Goal: Entertainment & Leisure: Consume media (video, audio)

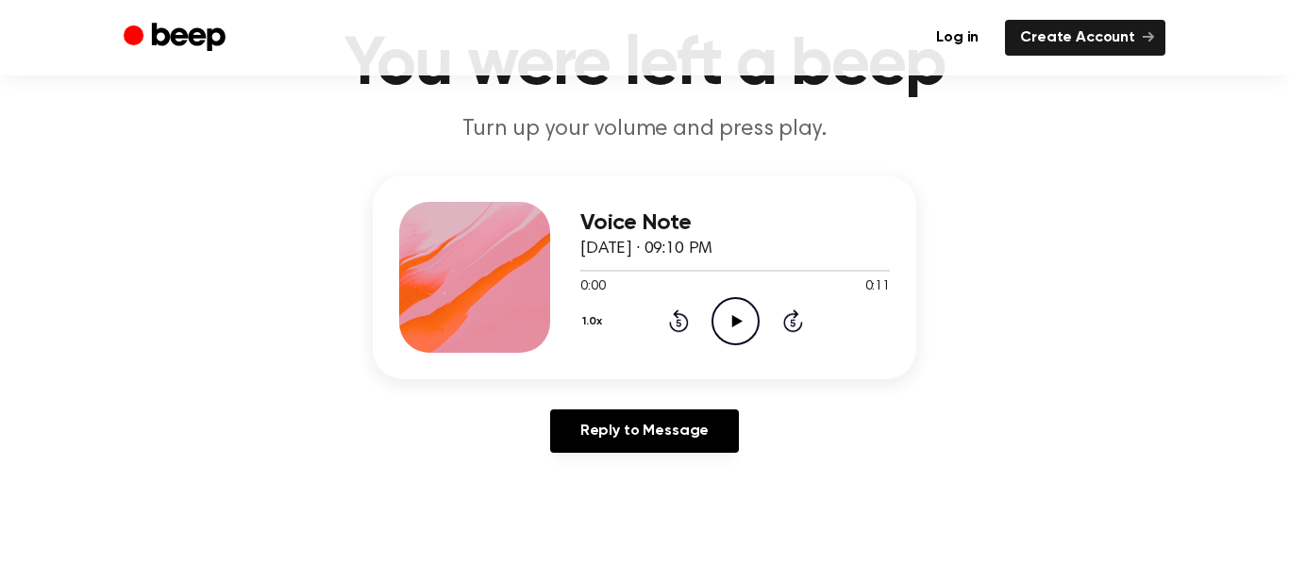
click at [725, 304] on icon "Play Audio" at bounding box center [735, 321] width 48 height 48
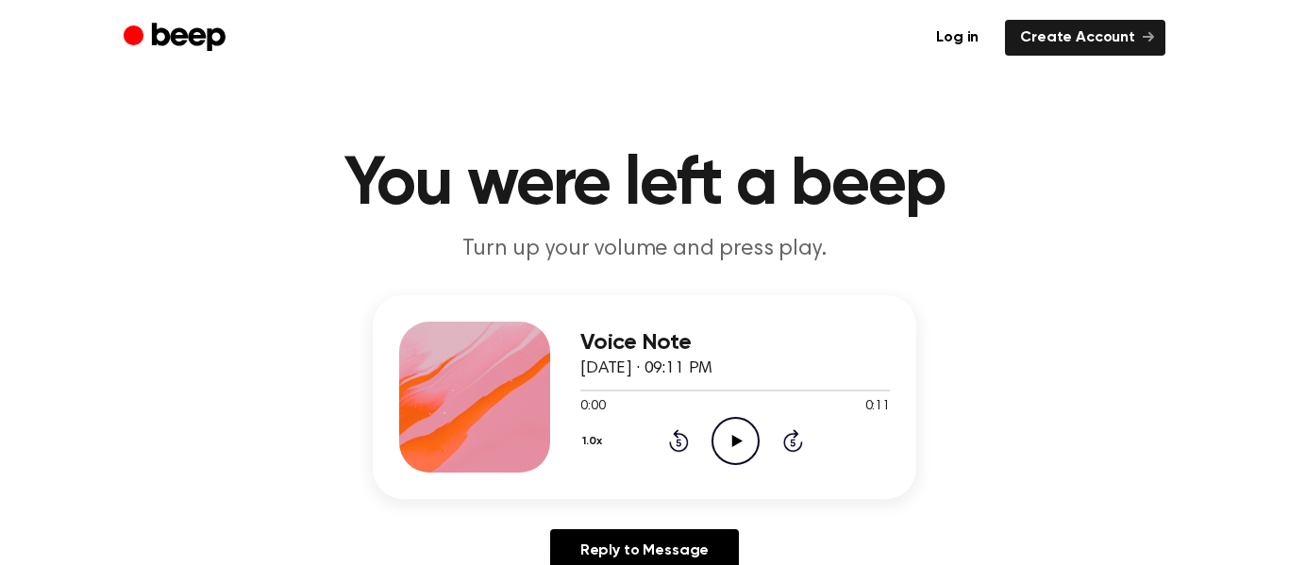
click at [733, 436] on icon at bounding box center [736, 441] width 10 height 12
click at [742, 431] on icon "Play Audio" at bounding box center [735, 441] width 48 height 48
click at [741, 434] on icon "Play Audio" at bounding box center [735, 441] width 48 height 48
click at [732, 444] on icon at bounding box center [736, 441] width 10 height 12
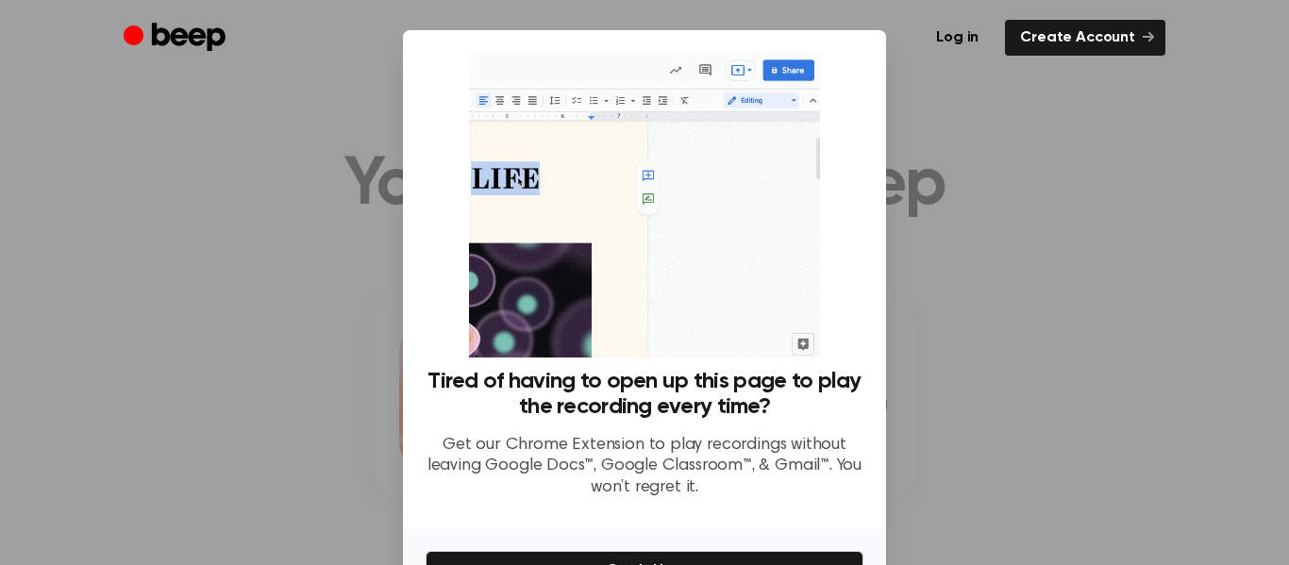
click at [994, 321] on div at bounding box center [644, 282] width 1289 height 565
click at [991, 324] on div at bounding box center [644, 282] width 1289 height 565
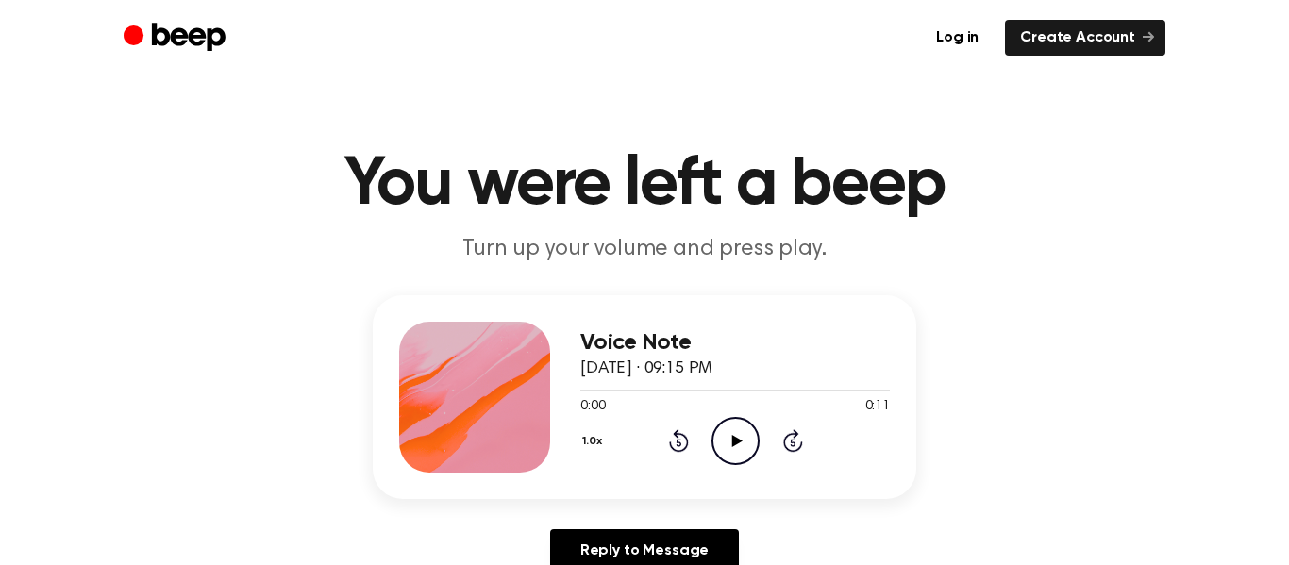
click at [730, 436] on icon "Play Audio" at bounding box center [735, 441] width 48 height 48
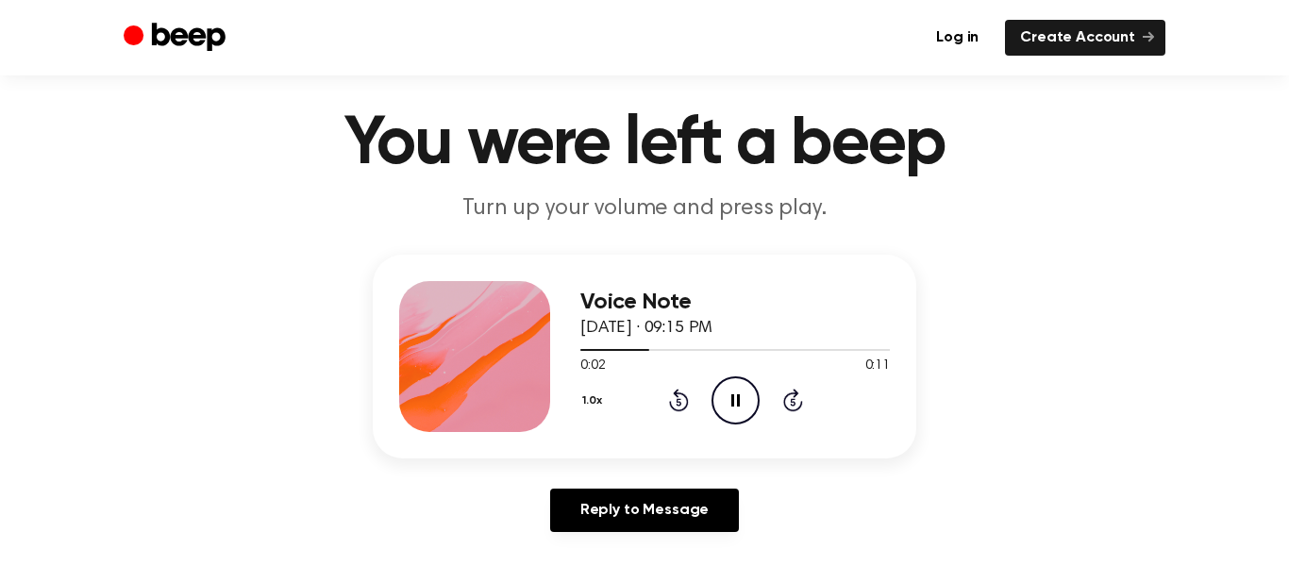
scroll to position [42, 0]
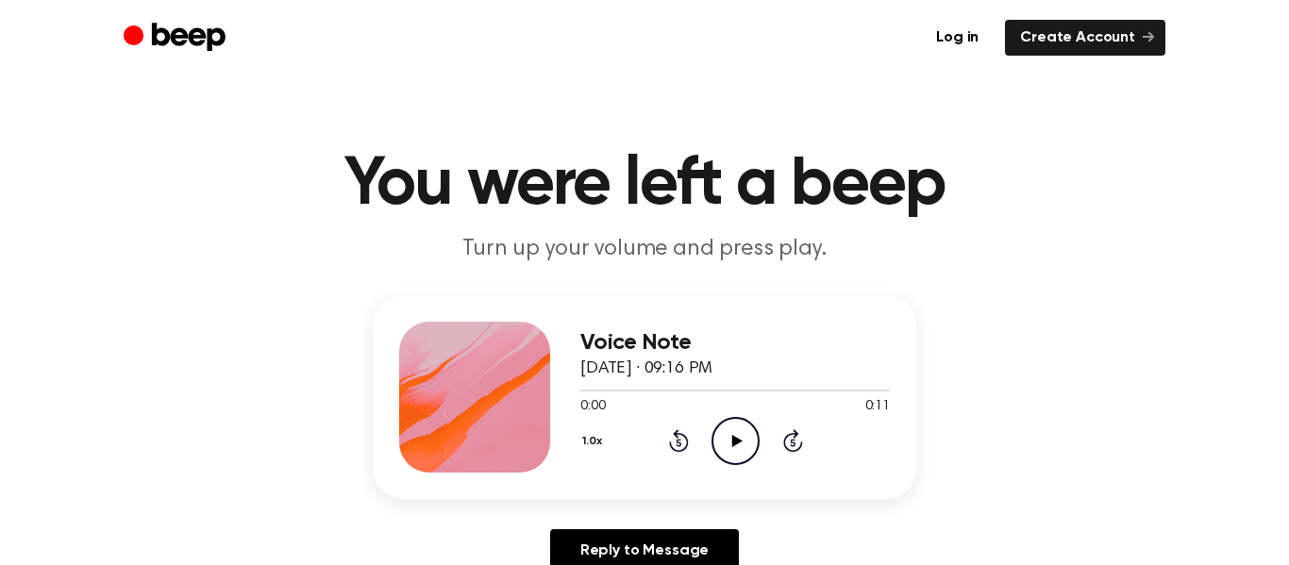
click at [735, 434] on icon "Play Audio" at bounding box center [735, 441] width 48 height 48
click at [736, 448] on icon "Play Audio" at bounding box center [735, 441] width 48 height 48
click at [748, 446] on icon "Play Audio" at bounding box center [735, 441] width 48 height 48
click at [721, 433] on icon "Play Audio" at bounding box center [735, 441] width 48 height 48
click at [729, 431] on icon "Play Audio" at bounding box center [735, 441] width 48 height 48
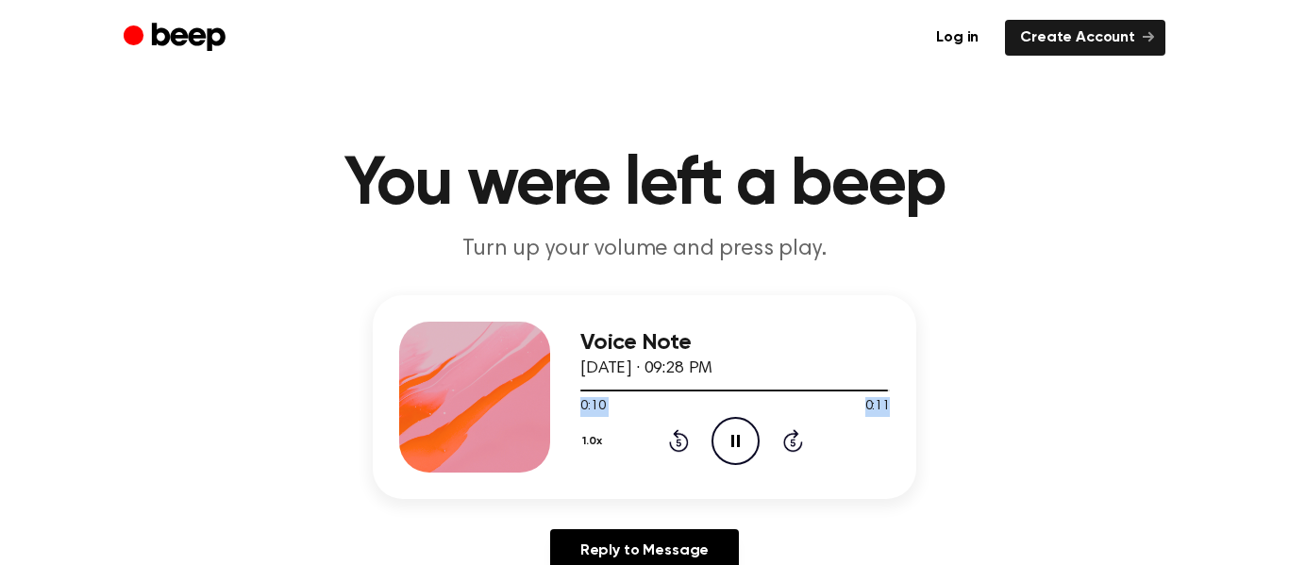
drag, startPoint x: 853, startPoint y: 390, endPoint x: 902, endPoint y: 397, distance: 49.6
click at [902, 397] on div "Voice Note [DATE] · 09:28 PM 0:10 0:11 Your browser does not support the [objec…" at bounding box center [644, 397] width 543 height 204
